Goal: Information Seeking & Learning: Learn about a topic

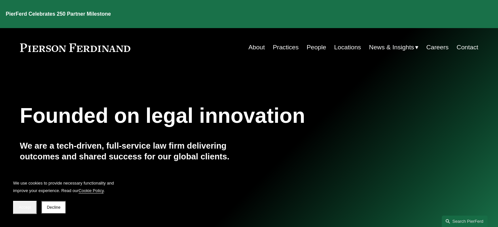
click at [309, 41] on link "People" at bounding box center [316, 47] width 20 height 12
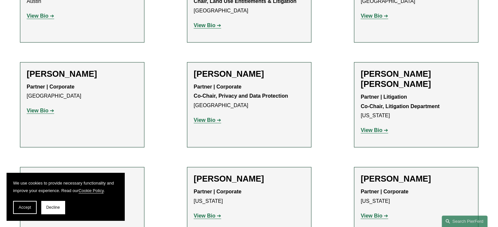
scroll to position [785, 0]
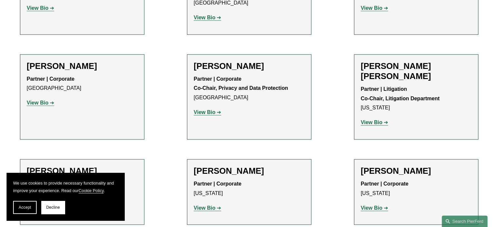
click at [37, 100] on strong "View Bio" at bounding box center [38, 103] width 22 height 6
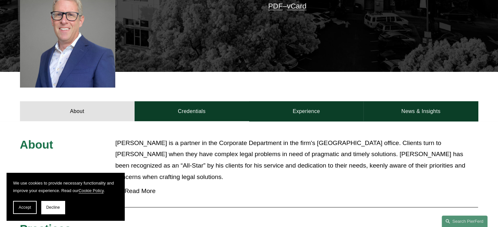
scroll to position [229, 0]
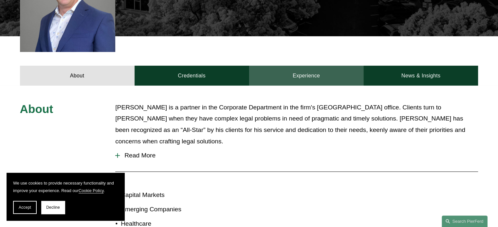
click at [300, 68] on link "Experience" at bounding box center [306, 76] width 115 height 20
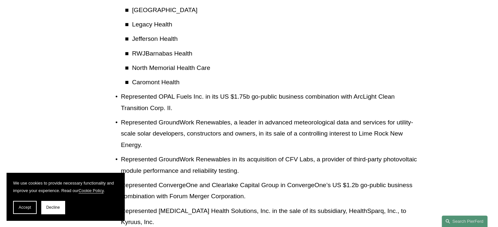
scroll to position [622, 0]
